Goal: Task Accomplishment & Management: Use online tool/utility

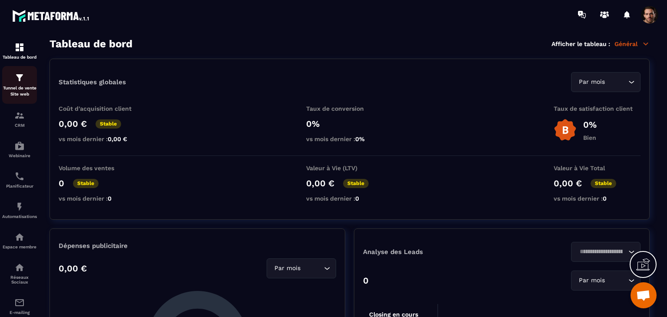
drag, startPoint x: 0, startPoint y: 0, endPoint x: 29, endPoint y: 92, distance: 97.0
click at [29, 92] on p "Tunnel de vente Site web" at bounding box center [19, 91] width 35 height 12
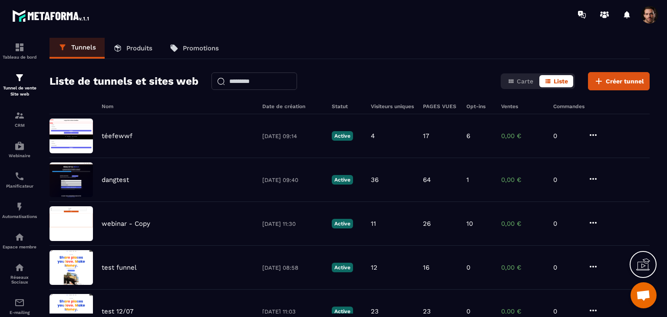
click at [141, 47] on p "Produits" at bounding box center [139, 48] width 26 height 8
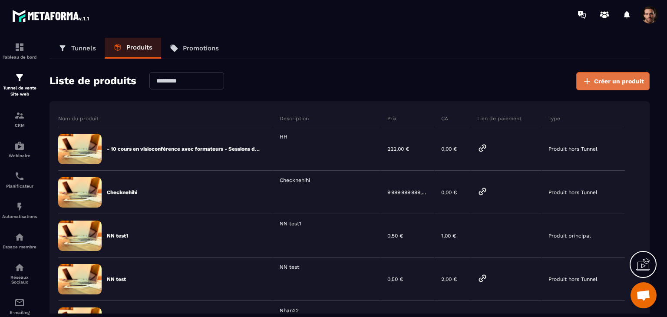
click at [591, 82] on icon at bounding box center [587, 81] width 10 height 10
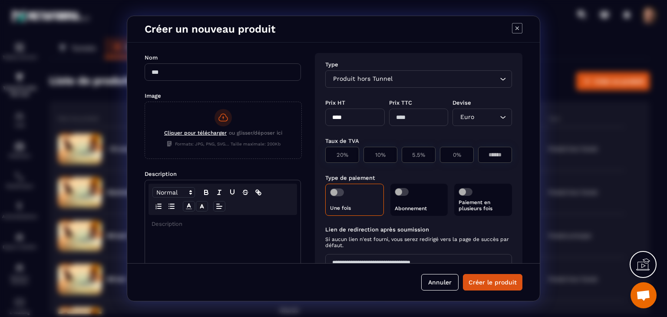
click at [183, 69] on input "Modal window" at bounding box center [223, 71] width 156 height 17
click at [194, 76] on input "*******" at bounding box center [223, 71] width 156 height 17
type input "*******"
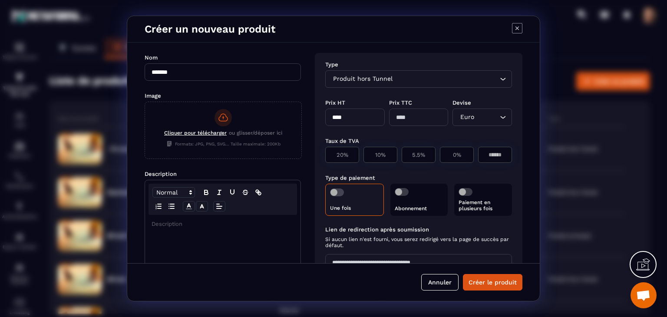
click at [228, 231] on div "Modal window" at bounding box center [222, 283] width 155 height 137
click at [391, 76] on div "Produit hors Tunnel" at bounding box center [414, 79] width 168 height 10
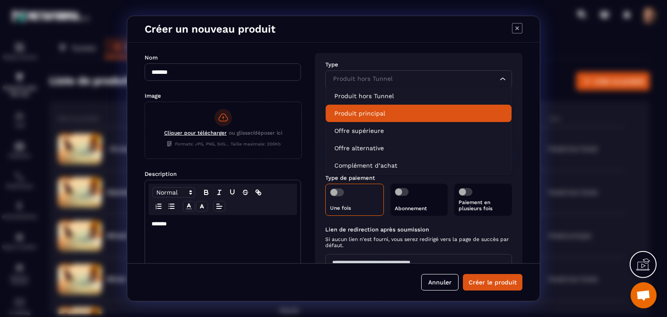
click at [388, 119] on li "Produit principal" at bounding box center [419, 113] width 186 height 17
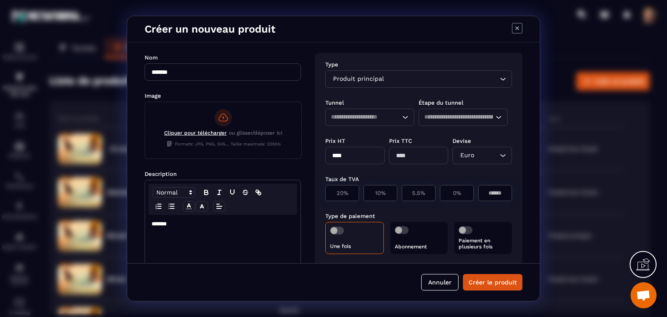
click at [386, 115] on input "Search for option" at bounding box center [361, 117] width 61 height 10
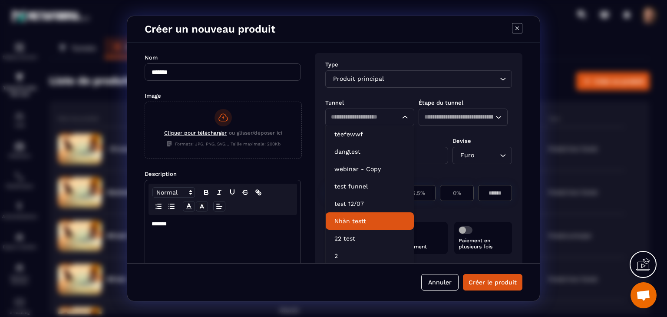
click at [360, 221] on p "Nhàn testt" at bounding box center [369, 221] width 71 height 9
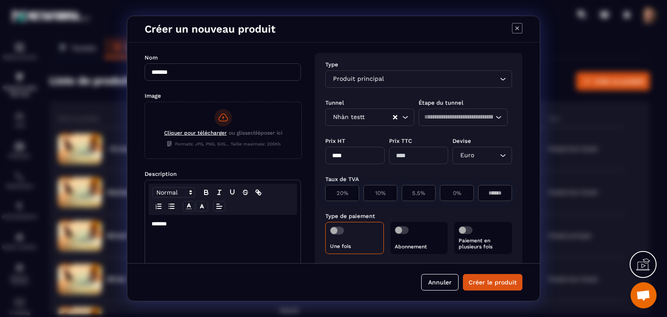
click at [446, 107] on div "Tunnel Étape du tunnel Nhàn testt Loading... Loading..." at bounding box center [418, 112] width 187 height 38
click at [444, 119] on input "Search for option" at bounding box center [458, 117] width 69 height 10
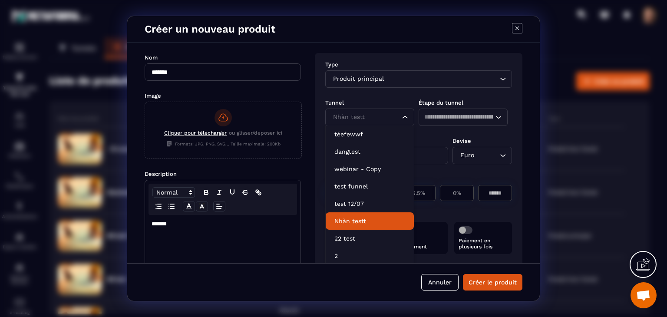
click at [369, 115] on input "Search for option" at bounding box center [361, 117] width 61 height 10
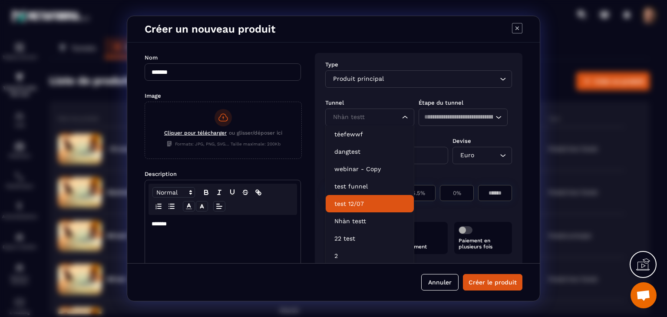
click at [343, 211] on li "test 12/07" at bounding box center [370, 203] width 88 height 17
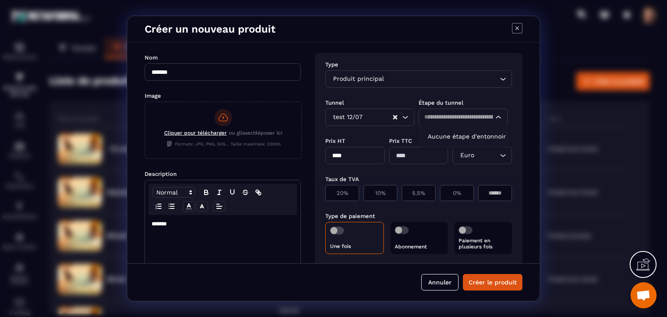
click at [426, 119] on input "Search for option" at bounding box center [458, 117] width 69 height 10
click at [353, 117] on div "test 12/07" at bounding box center [361, 117] width 63 height 10
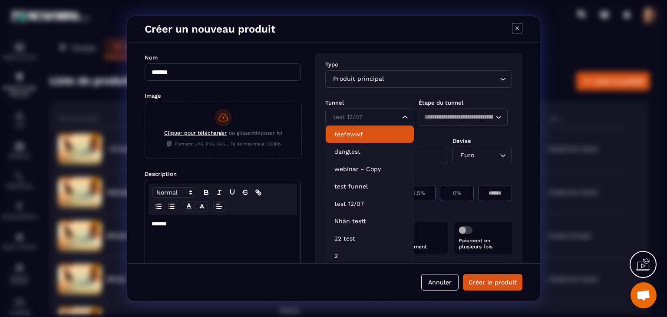
click at [352, 134] on p "téefewwf" at bounding box center [369, 134] width 71 height 9
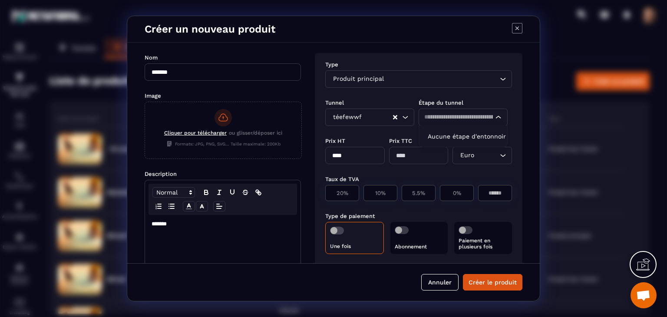
click at [452, 116] on input "Search for option" at bounding box center [458, 117] width 69 height 10
click at [364, 117] on input "Search for option" at bounding box center [377, 117] width 29 height 10
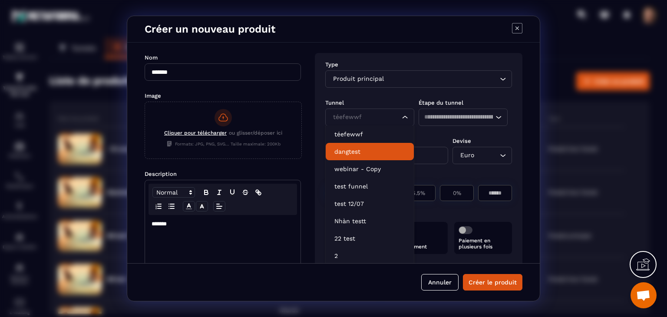
drag, startPoint x: 356, startPoint y: 149, endPoint x: 361, endPoint y: 147, distance: 5.6
click at [356, 150] on p "dangtest" at bounding box center [369, 151] width 71 height 9
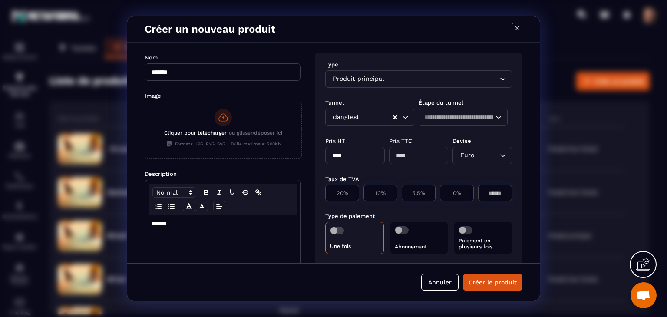
click at [360, 119] on div "dangtest" at bounding box center [361, 117] width 63 height 10
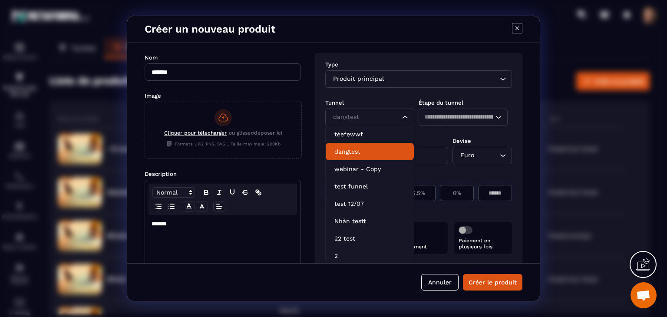
click at [361, 148] on p "dangtest" at bounding box center [369, 151] width 71 height 9
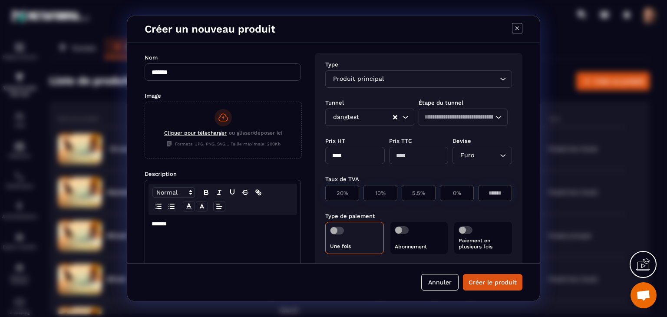
click at [462, 112] on div "Loading..." at bounding box center [463, 117] width 89 height 17
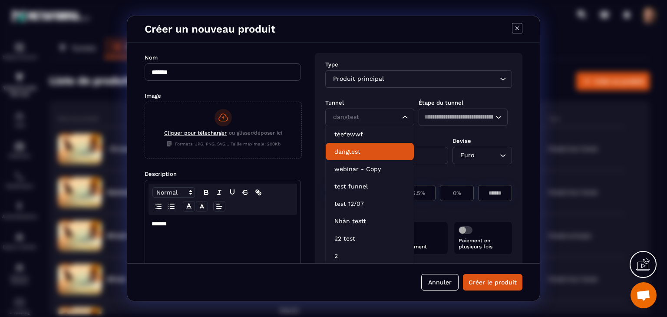
click at [333, 119] on div "dangtest" at bounding box center [361, 117] width 63 height 10
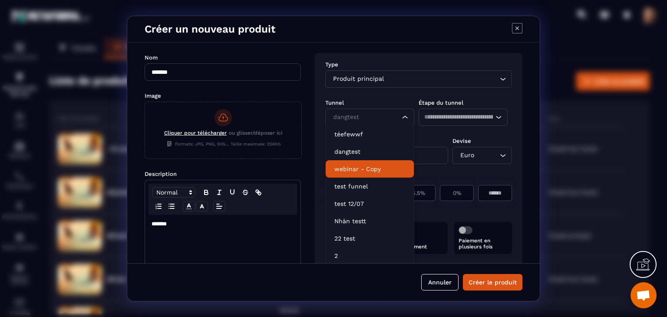
click at [359, 164] on li "webinar - Copy" at bounding box center [370, 168] width 88 height 17
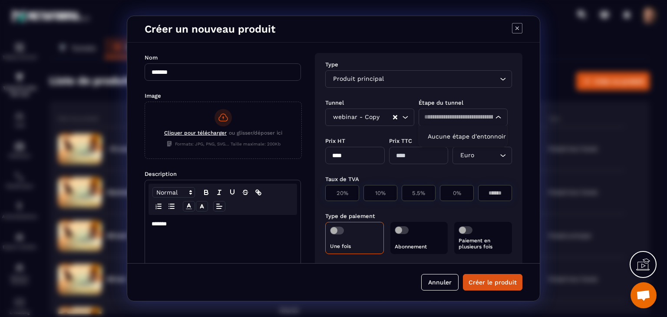
click at [449, 120] on input "Search for option" at bounding box center [458, 117] width 69 height 10
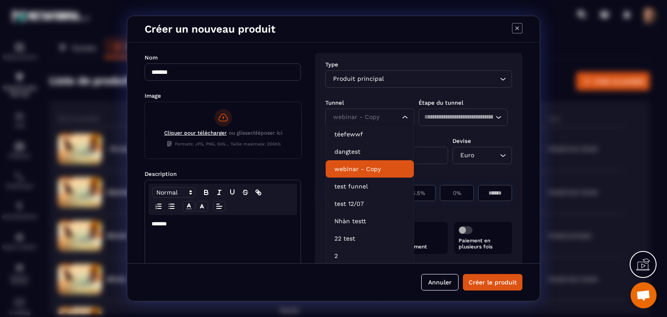
click at [360, 122] on div "webinar - Copy" at bounding box center [361, 117] width 63 height 10
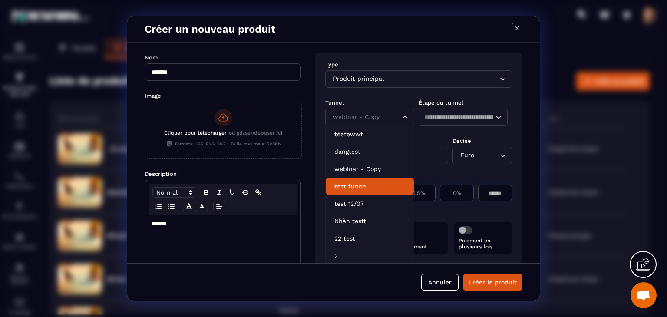
click at [358, 186] on p "test funnel" at bounding box center [369, 186] width 71 height 9
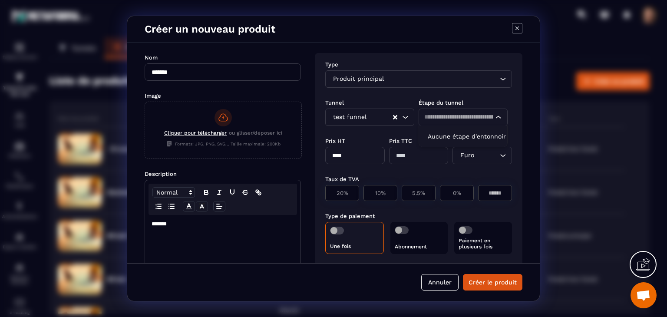
click at [479, 119] on input "Search for option" at bounding box center [458, 117] width 69 height 10
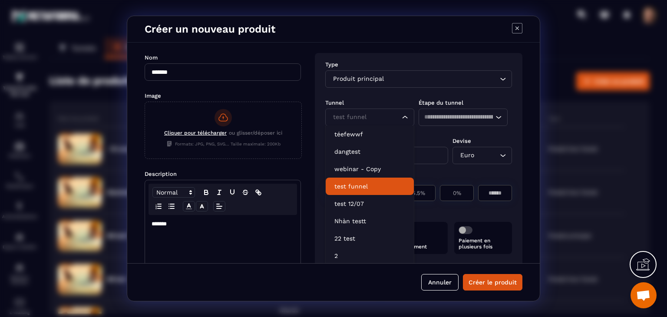
click at [365, 118] on div "test funnel" at bounding box center [361, 117] width 63 height 10
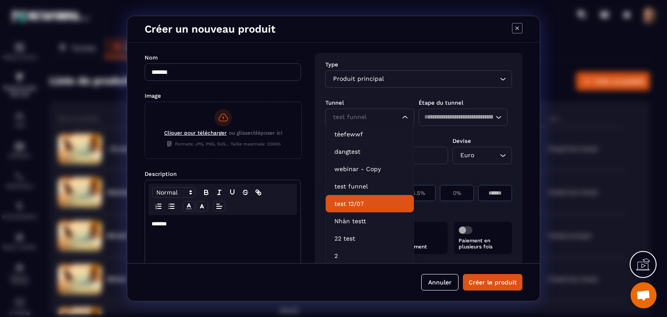
click at [355, 207] on p "test 12/07" at bounding box center [369, 203] width 71 height 9
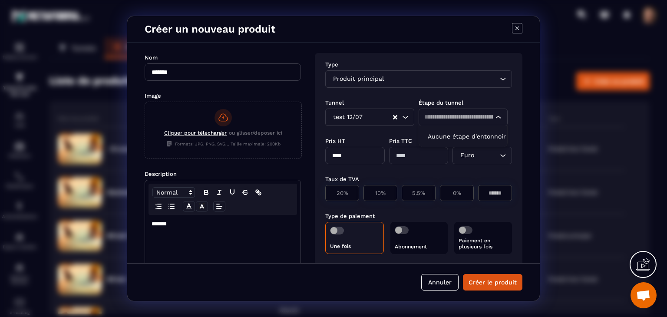
click at [445, 113] on input "Search for option" at bounding box center [458, 117] width 69 height 10
click at [342, 122] on div "test 12/07 Loading..." at bounding box center [369, 117] width 89 height 17
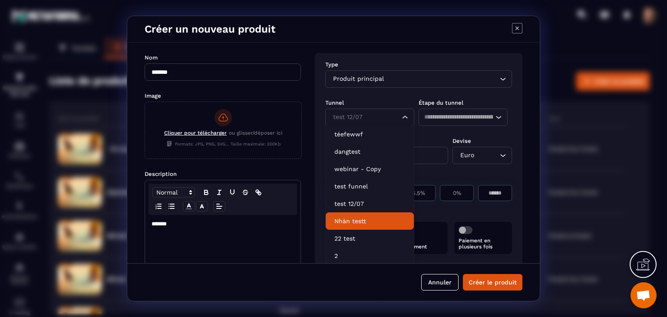
click at [357, 221] on p "Nhàn testt" at bounding box center [369, 221] width 71 height 9
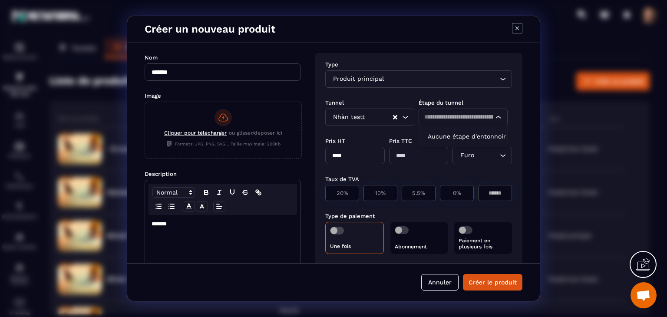
click at [449, 111] on div "Loading..." at bounding box center [463, 117] width 89 height 17
click at [368, 115] on input "Search for option" at bounding box center [379, 117] width 26 height 10
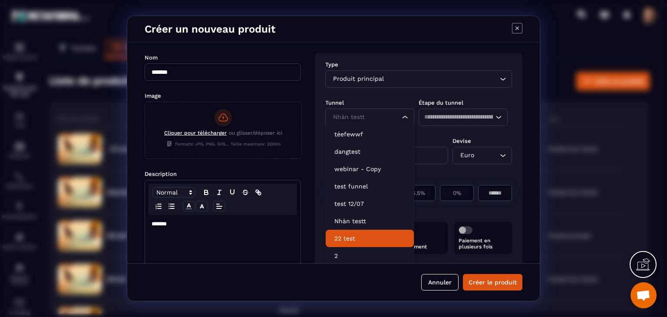
click at [350, 244] on li "22 test" at bounding box center [370, 238] width 88 height 17
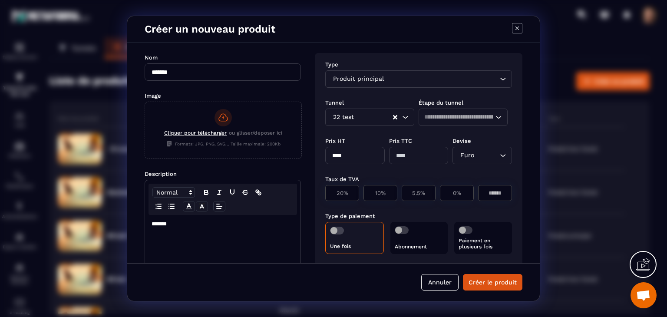
click at [437, 125] on div "Loading..." at bounding box center [463, 117] width 89 height 17
click at [442, 120] on input "Search for option" at bounding box center [458, 117] width 69 height 10
click at [516, 25] on icon "Modal window" at bounding box center [517, 28] width 10 height 10
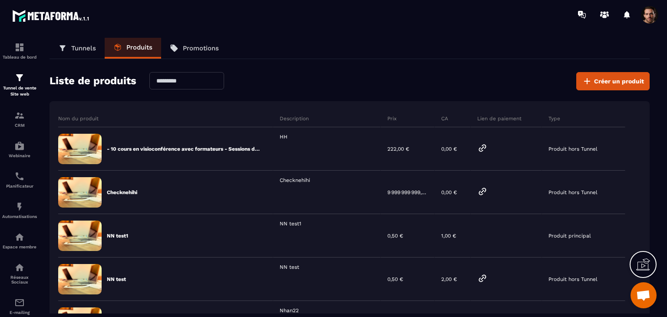
drag, startPoint x: 76, startPoint y: 35, endPoint x: 77, endPoint y: 39, distance: 4.5
click at [76, 35] on div "Tableau de bord Tunnel de vente Site web CRM Webinaire Planificateur Automatisa…" at bounding box center [74, 172] width 148 height 287
click at [80, 49] on p "Tunnels" at bounding box center [83, 48] width 25 height 8
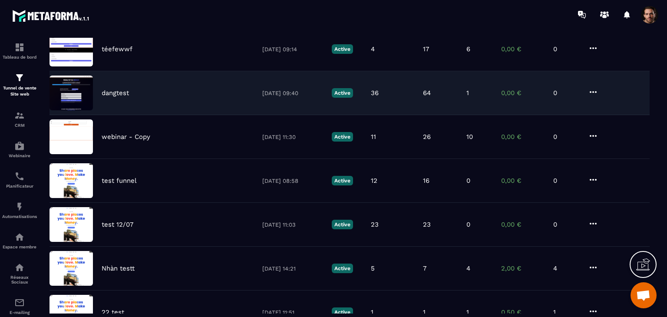
scroll to position [130, 0]
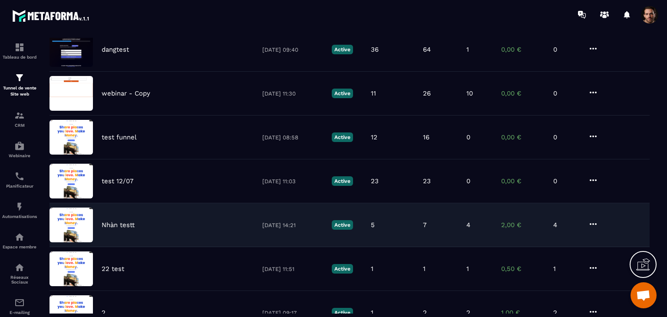
click at [429, 223] on div "7" at bounding box center [440, 225] width 35 height 8
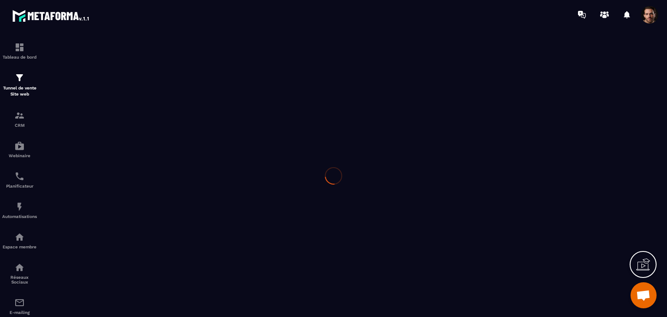
click at [431, 223] on div at bounding box center [333, 175] width 667 height 293
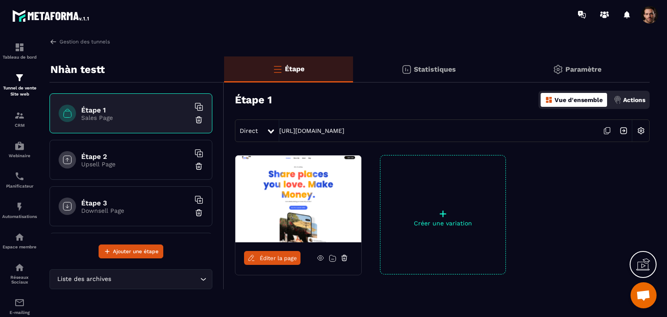
scroll to position [30, 0]
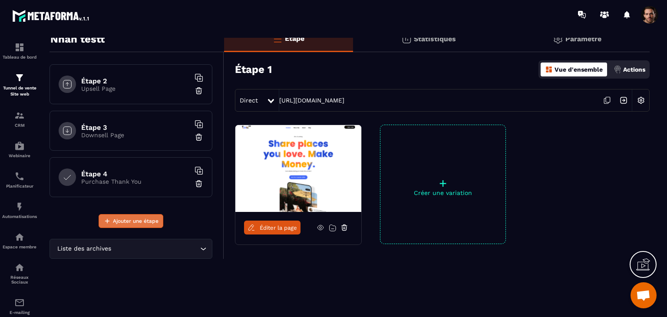
click at [122, 225] on button "Ajouter une étape" at bounding box center [131, 221] width 65 height 14
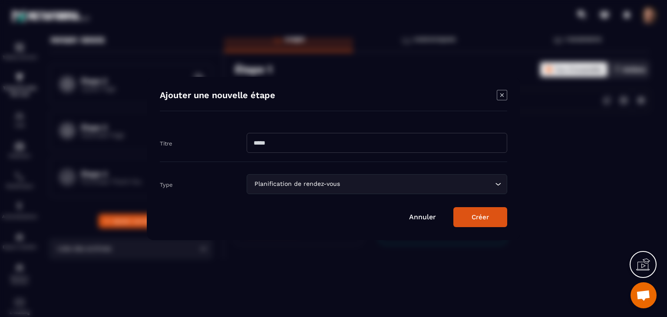
click at [261, 148] on input "Modal window" at bounding box center [377, 143] width 261 height 20
paste input "*******"
type input "*******"
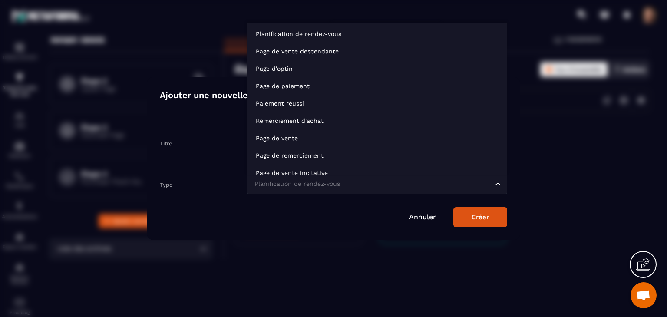
click at [267, 185] on div "Planification de rendez-vous" at bounding box center [372, 184] width 242 height 10
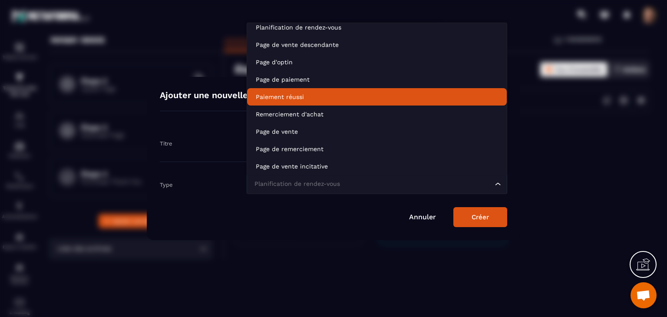
scroll to position [0, 0]
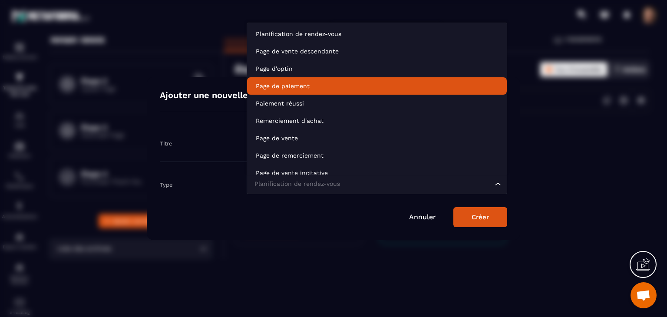
click at [339, 79] on li "Page de paiement" at bounding box center [377, 85] width 260 height 17
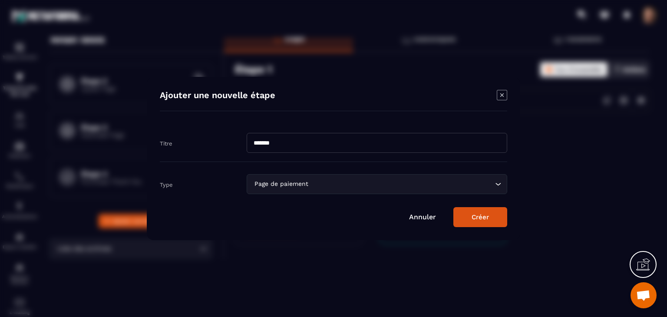
click at [474, 217] on button "Créer" at bounding box center [480, 217] width 54 height 20
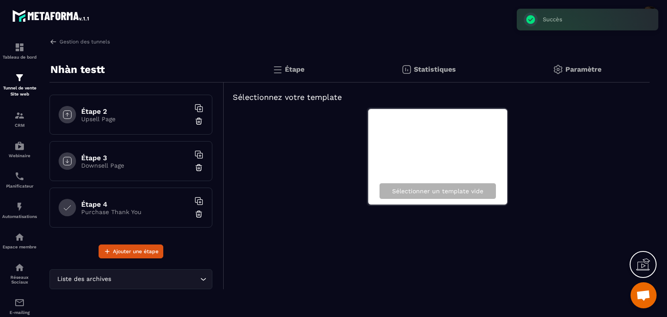
scroll to position [91, 0]
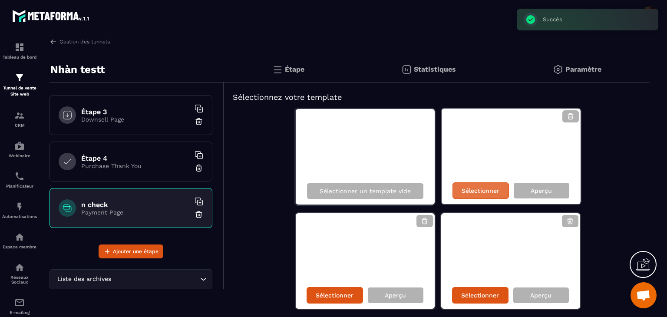
click at [469, 186] on div "Sélectionner" at bounding box center [480, 190] width 56 height 16
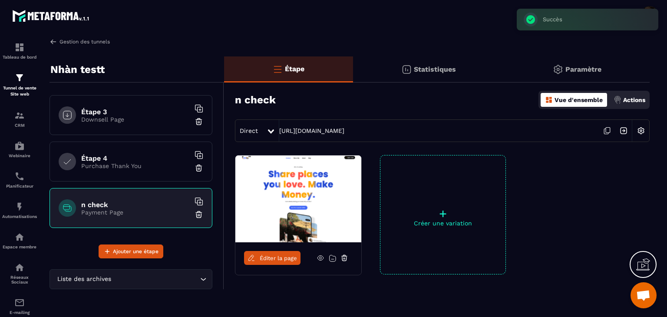
click at [52, 39] on img at bounding box center [53, 42] width 8 height 8
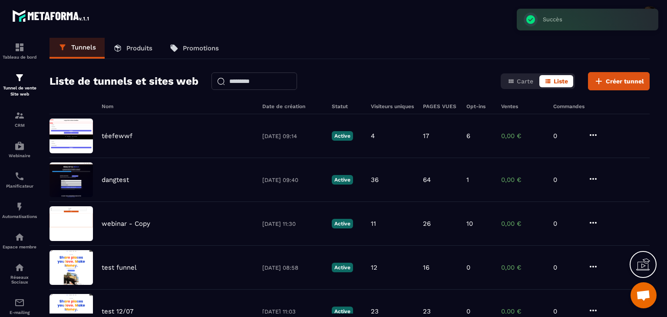
click at [146, 43] on link "Produits" at bounding box center [133, 48] width 56 height 21
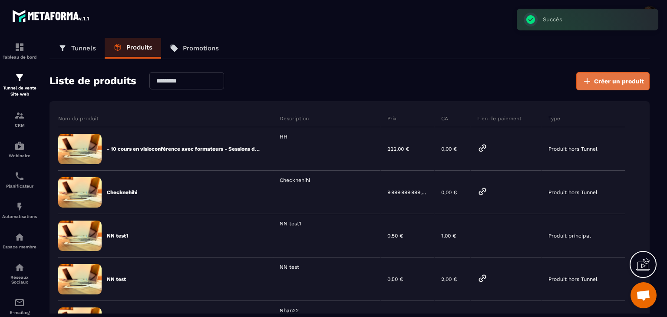
click at [587, 83] on icon at bounding box center [587, 81] width 6 height 6
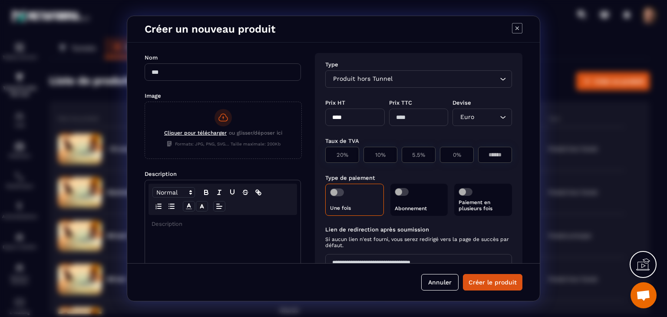
click at [182, 70] on input "Modal window" at bounding box center [223, 71] width 156 height 17
paste input "*******"
type input "*******"
click at [235, 220] on div "Modal window" at bounding box center [222, 283] width 155 height 137
click at [364, 72] on div "Produit hors Tunnel Loading..." at bounding box center [418, 78] width 187 height 17
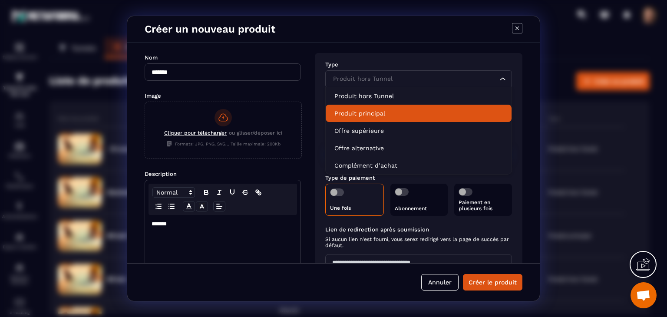
click at [376, 119] on li "Produit principal" at bounding box center [419, 113] width 186 height 17
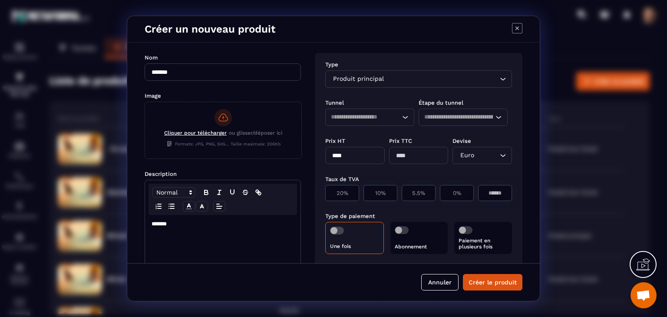
click at [376, 122] on div "Loading..." at bounding box center [369, 117] width 89 height 17
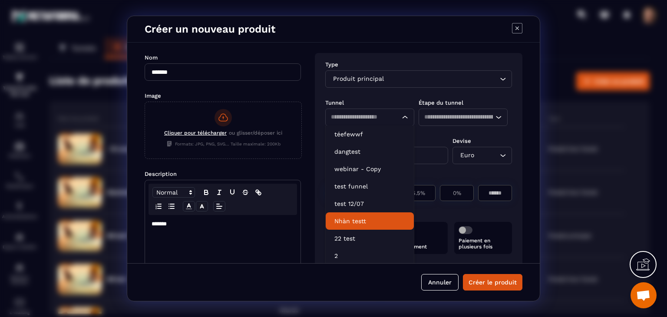
click at [365, 224] on p "Nhàn testt" at bounding box center [369, 221] width 71 height 9
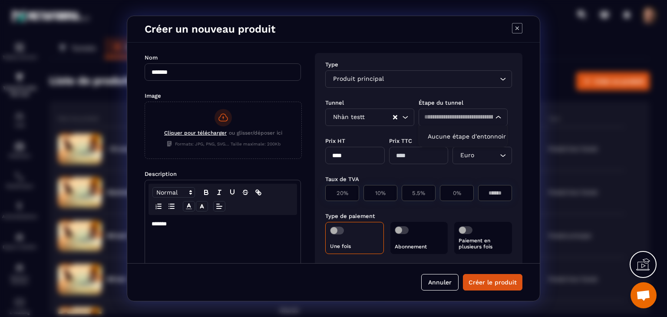
click at [424, 123] on div "Loading..." at bounding box center [463, 117] width 89 height 17
click at [438, 132] on p "n check" at bounding box center [463, 134] width 71 height 9
click at [372, 162] on input "****" at bounding box center [354, 155] width 59 height 17
type input "***"
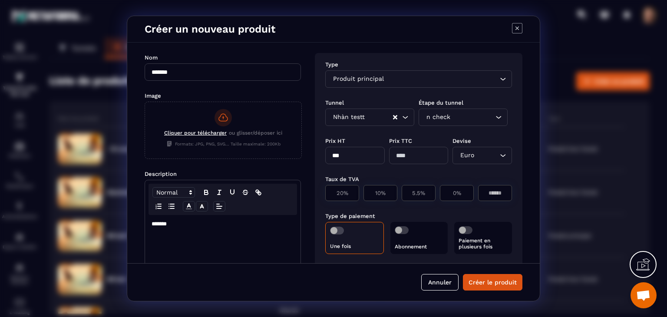
type input "***"
click at [417, 171] on div "Taux de TVA 20% 10% 5.5% 0%" at bounding box center [418, 187] width 187 height 37
click at [459, 197] on div "0%" at bounding box center [457, 193] width 34 height 16
type input "*"
click at [335, 232] on span "Modal window" at bounding box center [337, 231] width 14 height 8
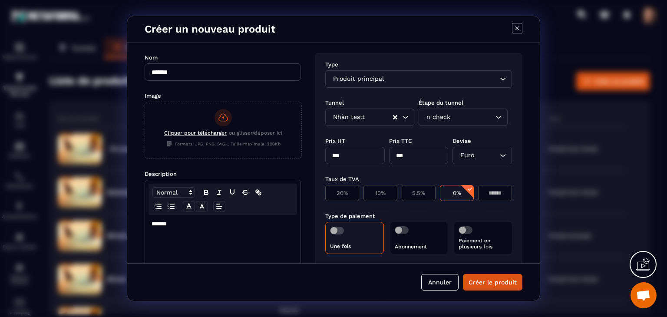
scroll to position [92, 0]
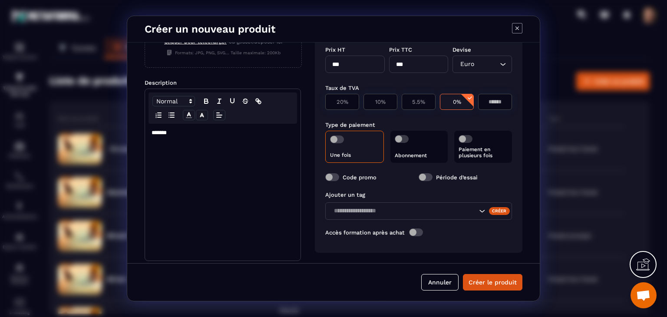
click at [414, 233] on span "Modal window" at bounding box center [416, 232] width 14 height 8
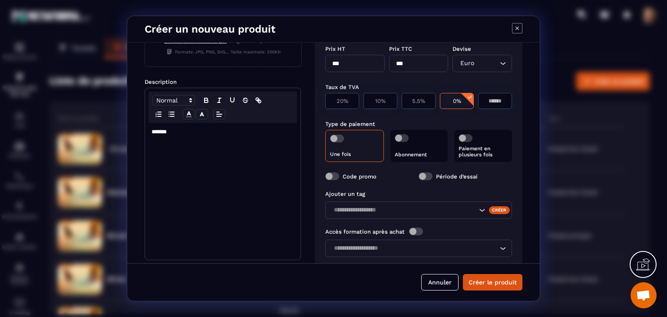
scroll to position [109, 0]
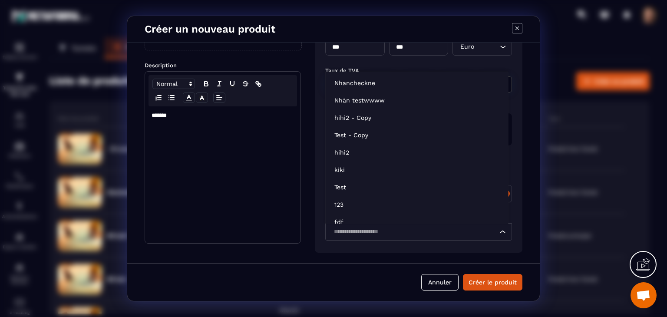
click at [412, 236] on input "Search for option" at bounding box center [414, 232] width 167 height 10
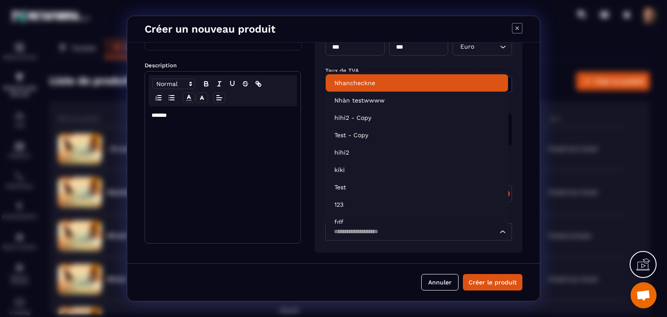
click at [411, 81] on p "Nhancheckne" at bounding box center [416, 83] width 165 height 9
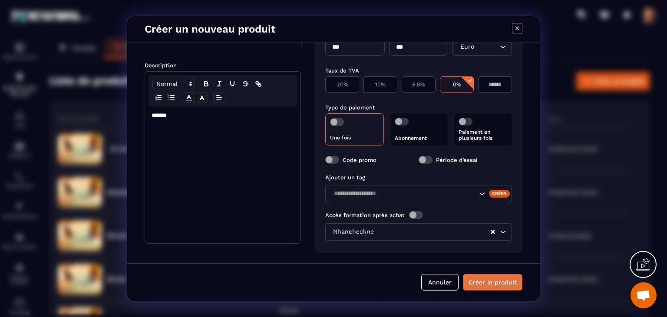
click at [486, 281] on button "Créer le produit" at bounding box center [492, 282] width 59 height 16
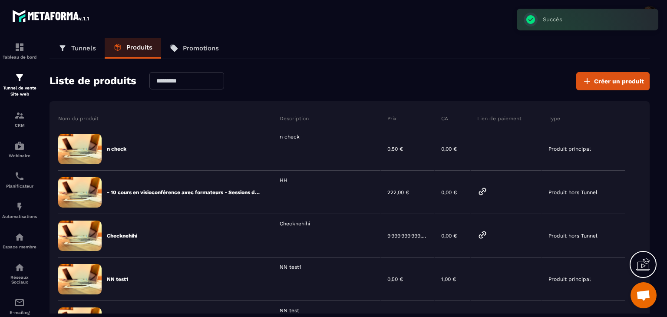
click at [85, 46] on p "Tunnels" at bounding box center [83, 48] width 25 height 8
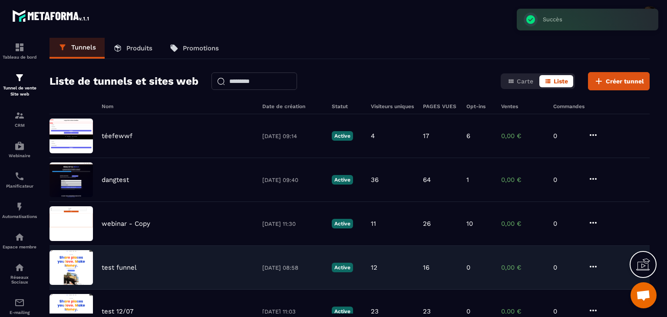
scroll to position [43, 0]
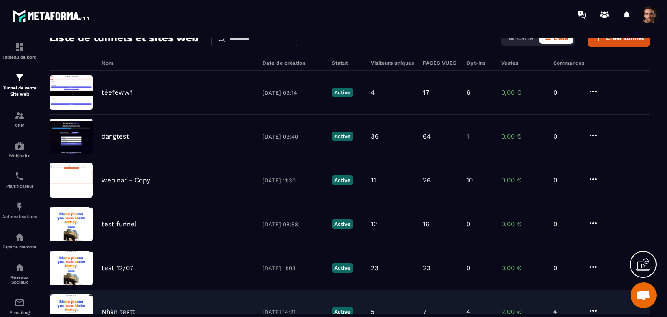
click at [140, 304] on div "Nhàn testt [DATE] 14:21 Active 5 7 4 2,00 € 4" at bounding box center [349, 312] width 600 height 44
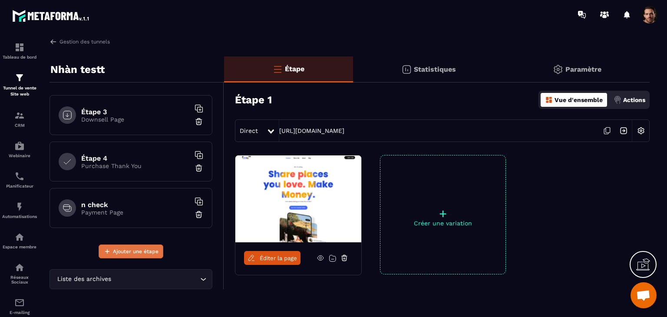
scroll to position [30, 0]
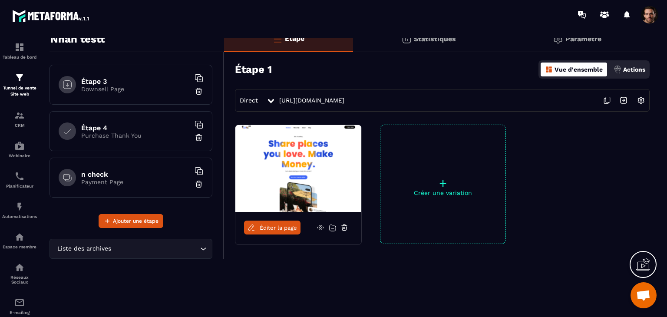
click at [124, 167] on div "n check Payment Page" at bounding box center [130, 178] width 163 height 40
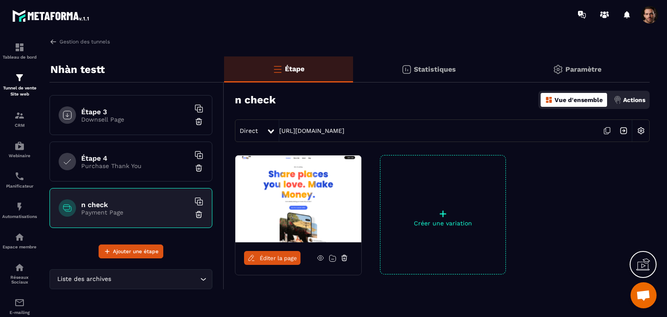
scroll to position [30, 0]
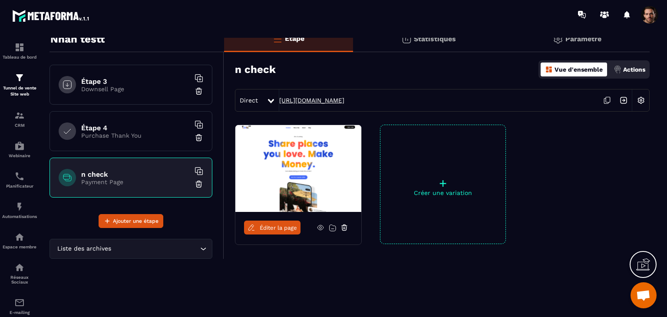
click at [344, 98] on link "[URL][DOMAIN_NAME]" at bounding box center [311, 100] width 65 height 7
click at [267, 226] on span "Éditer la page" at bounding box center [278, 227] width 37 height 7
